Goal: Task Accomplishment & Management: Manage account settings

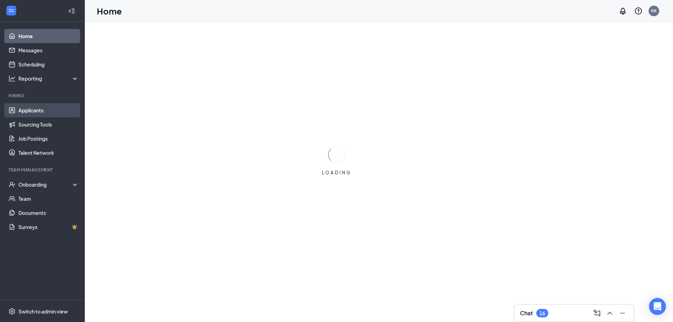
click at [20, 110] on link "Applicants" at bounding box center [48, 110] width 60 height 14
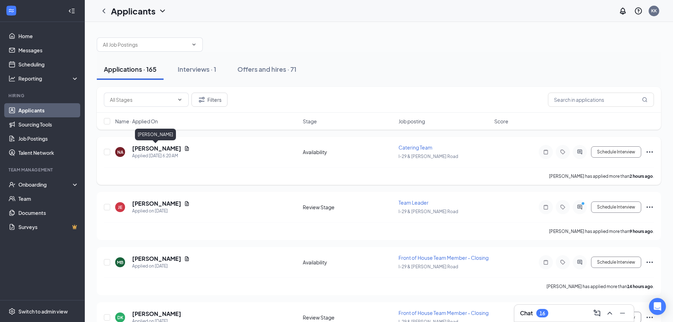
click at [160, 148] on h5 "[PERSON_NAME]" at bounding box center [156, 148] width 49 height 8
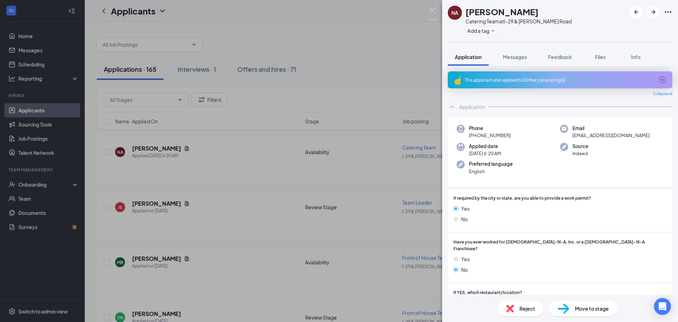
click at [539, 78] on div "This applicant also applied to 2 other job posting(s)" at bounding box center [559, 80] width 189 height 6
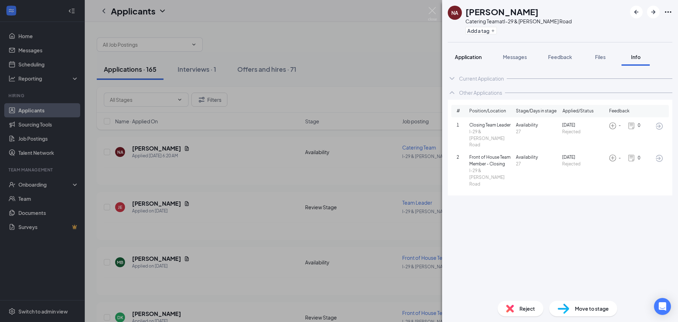
click at [482, 55] on span "Application" at bounding box center [468, 57] width 27 height 6
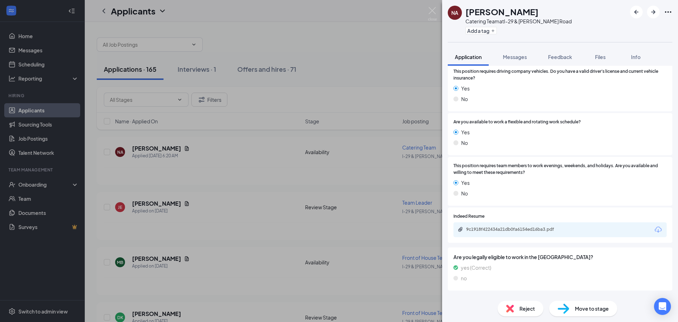
scroll to position [344, 0]
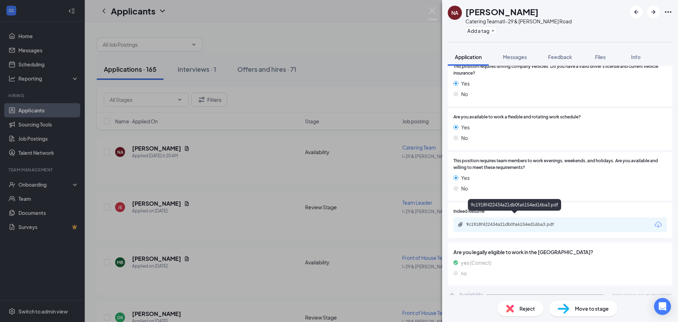
click at [492, 221] on div "9c1918f422434a21db0fa6154ed16ba3.pdf" at bounding box center [515, 224] width 99 height 6
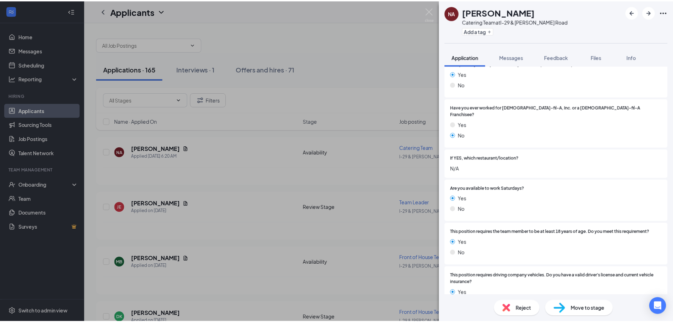
scroll to position [95, 0]
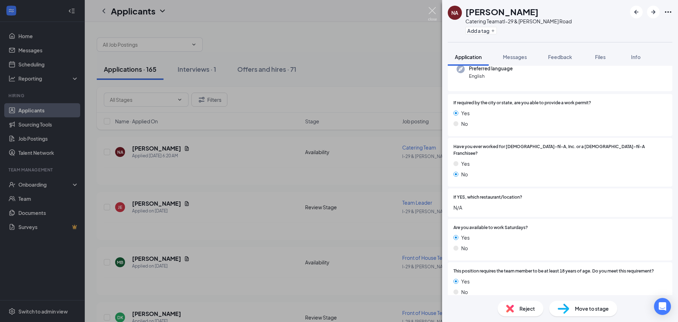
click at [430, 16] on img at bounding box center [432, 14] width 9 height 14
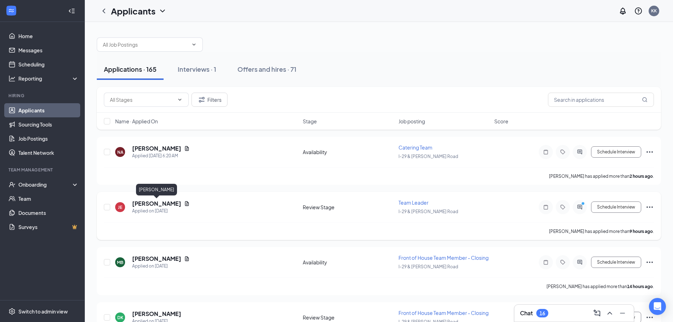
click at [149, 206] on h5 "[PERSON_NAME]" at bounding box center [156, 204] width 49 height 8
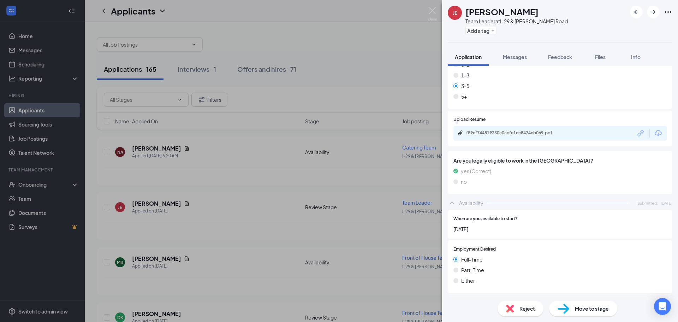
scroll to position [280, 0]
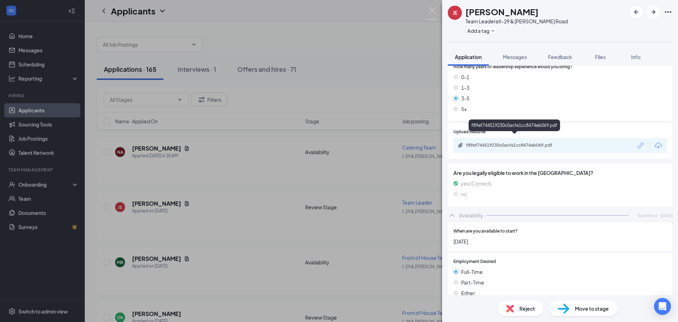
click at [501, 142] on div "f89ef744519230c0acfe1cc8474eb069.pdf" at bounding box center [515, 145] width 99 height 6
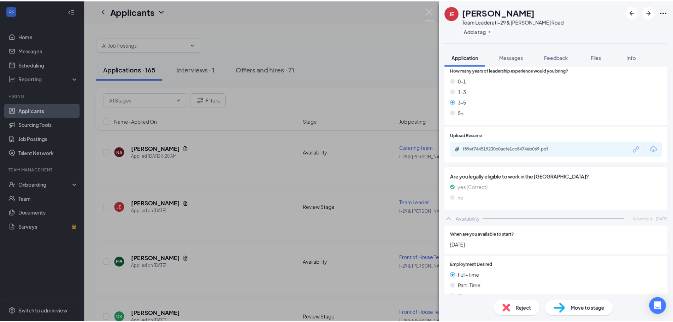
scroll to position [174, 0]
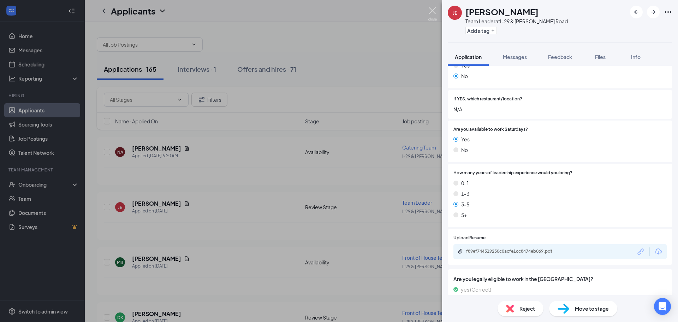
click at [431, 11] on img at bounding box center [432, 14] width 9 height 14
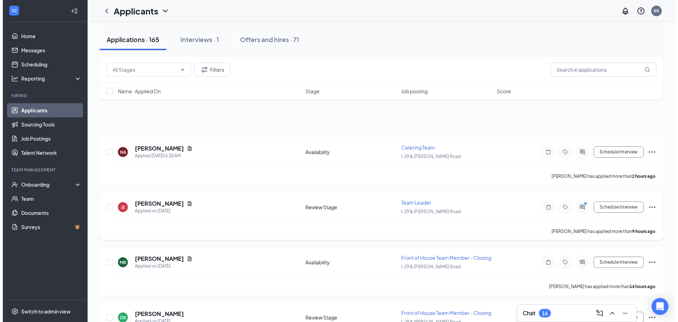
scroll to position [35, 0]
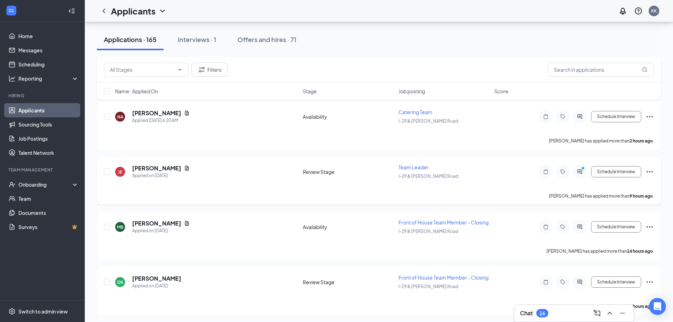
click at [581, 169] on icon "PrimaryDot" at bounding box center [584, 169] width 8 height 6
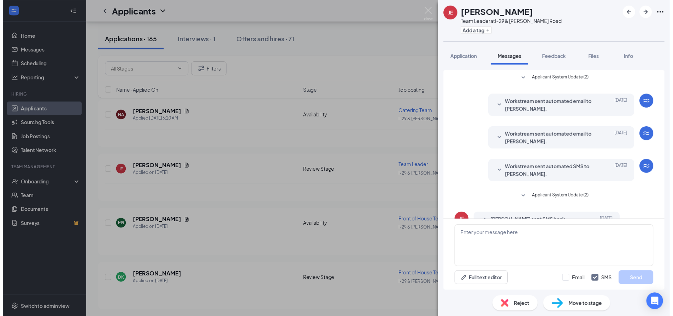
scroll to position [28, 0]
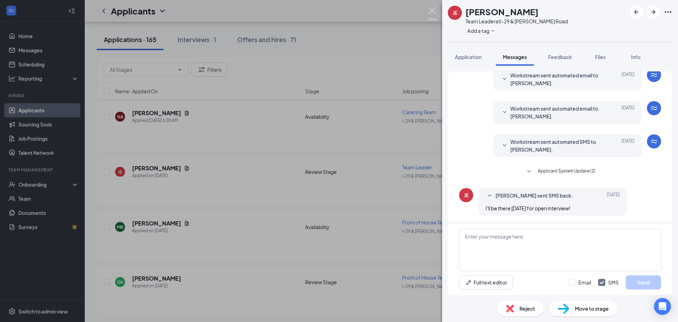
click at [431, 9] on img at bounding box center [432, 14] width 9 height 14
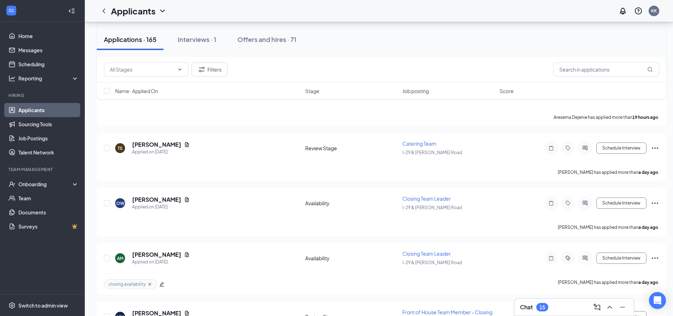
scroll to position [247, 0]
